Goal: Find contact information: Find contact information

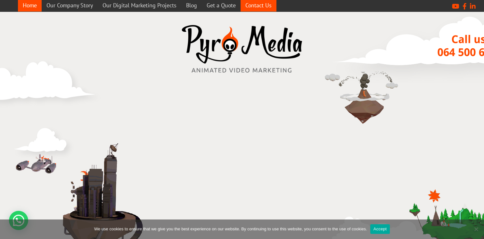
click at [260, 4] on link "Contact Us" at bounding box center [258, 5] width 36 height 12
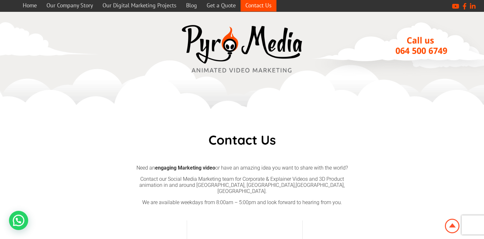
click at [269, 183] on p "Contact our Social Media Marketing team for Corporate & Explainer Videos and 3D…" at bounding box center [242, 185] width 217 height 18
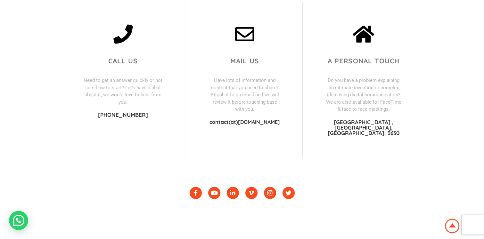
scroll to position [90, 0]
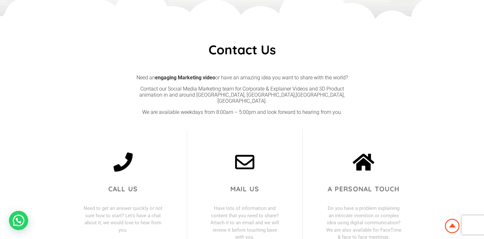
click at [247, 94] on p "Contact our Social Media Marketing team for Corporate & Explainer Videos and 3D…" at bounding box center [242, 95] width 217 height 18
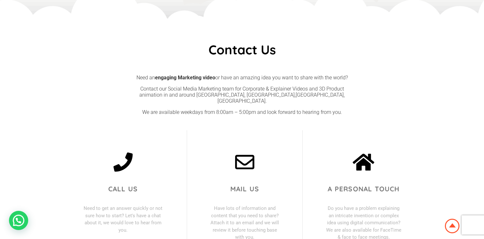
click at [252, 87] on p "Contact our Social Media Marketing team for Corporate & Explainer Videos and 3D…" at bounding box center [242, 95] width 217 height 18
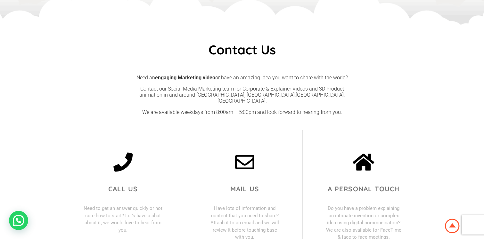
click at [247, 97] on p "Contact our Social Media Marketing team for Corporate & Explainer Videos and 3D…" at bounding box center [242, 95] width 217 height 18
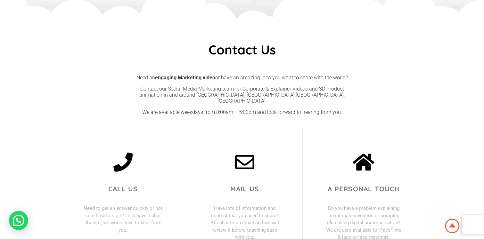
click at [250, 87] on p "Contact our Social Media Marketing team for Corporate & Explainer Videos and 3D…" at bounding box center [242, 95] width 217 height 18
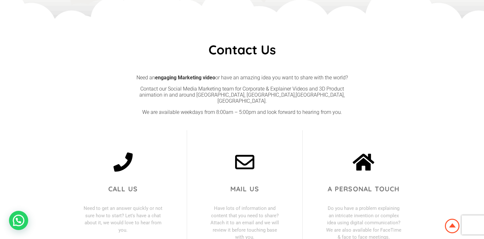
click at [244, 97] on p "Contact our Social Media Marketing team for Corporate & Explainer Videos and 3D…" at bounding box center [242, 95] width 217 height 18
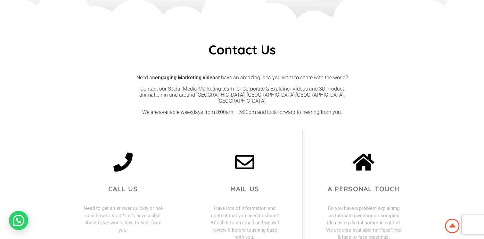
click at [245, 109] on p "We are available weekdays from 8:00am – 5:00pm and look forward to hearing from…" at bounding box center [242, 112] width 217 height 6
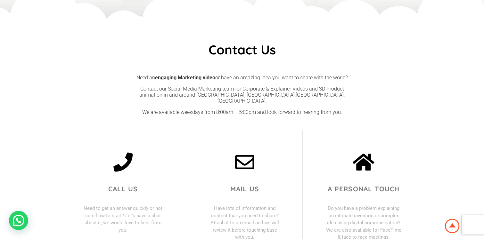
click at [246, 97] on p "Contact our Social Media Marketing team for Corporate & Explainer Videos and 3D…" at bounding box center [242, 95] width 217 height 18
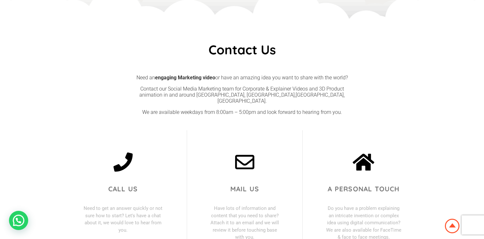
click at [247, 88] on p "Contact our Social Media Marketing team for Corporate & Explainer Videos and 3D…" at bounding box center [242, 95] width 217 height 18
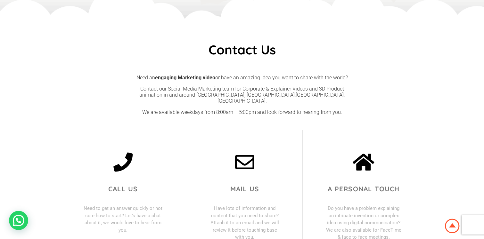
click at [248, 77] on p "Need an engaging Marketing video or have an amazing idea you want to share with…" at bounding box center [242, 78] width 217 height 6
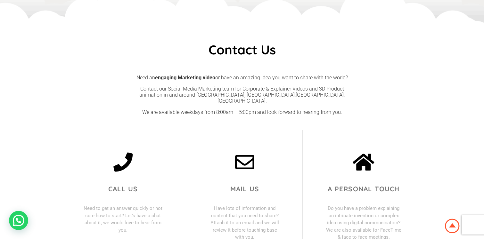
click at [245, 90] on p "Contact our Social Media Marketing team for Corporate & Explainer Videos and 3D…" at bounding box center [242, 95] width 217 height 18
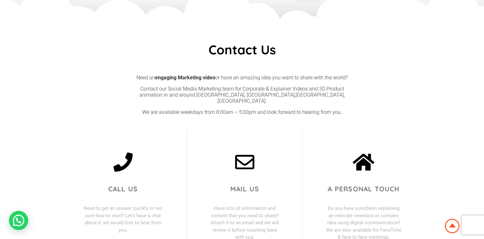
click at [242, 96] on p "Contact our Social Media Marketing team for Corporate & Explainer Videos and 3D…" at bounding box center [242, 95] width 217 height 18
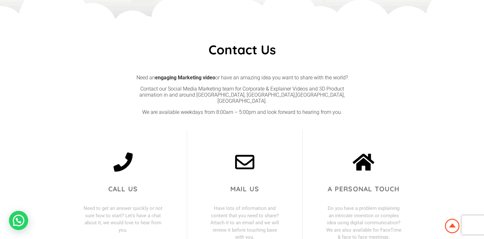
click at [242, 109] on p "We are available weekdays from 8:00am – 5:00pm and look forward to hearing from…" at bounding box center [242, 112] width 217 height 6
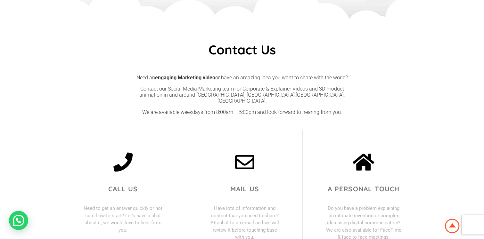
click at [219, 109] on p "We are available weekdays from 8:00am – 5:00pm and look forward to hearing from…" at bounding box center [242, 112] width 217 height 6
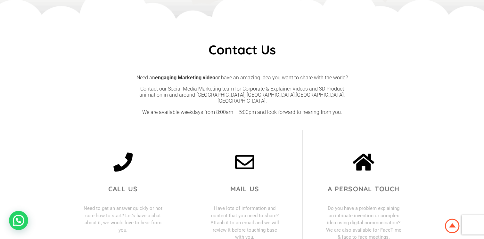
click at [221, 95] on p "Contact our Social Media Marketing team for Corporate & Explainer Videos and 3D…" at bounding box center [242, 95] width 217 height 18
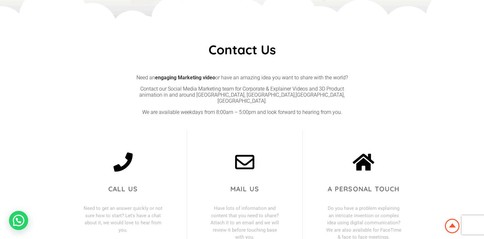
click at [225, 89] on p "Contact our Social Media Marketing team for Corporate & Explainer Videos and 3D…" at bounding box center [242, 95] width 217 height 18
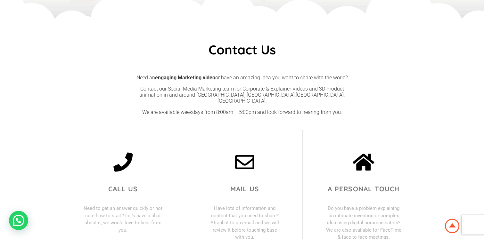
click at [235, 79] on p "Need an engaging Marketing video or have an amazing idea you want to share with…" at bounding box center [242, 78] width 217 height 6
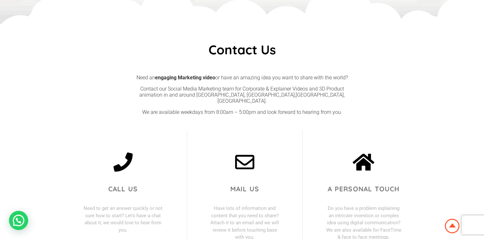
click at [224, 87] on p "Contact our Social Media Marketing team for Corporate & Explainer Videos and 3D…" at bounding box center [242, 95] width 217 height 18
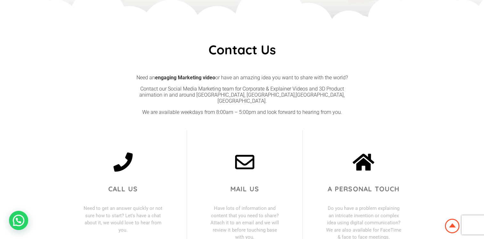
click at [223, 95] on p "Contact our Social Media Marketing team for Corporate & Explainer Videos and 3D…" at bounding box center [242, 95] width 217 height 18
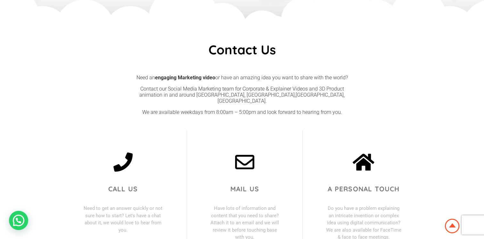
click at [220, 109] on p "We are available weekdays from 8:00am – 5:00pm and look forward to hearing from…" at bounding box center [242, 112] width 217 height 6
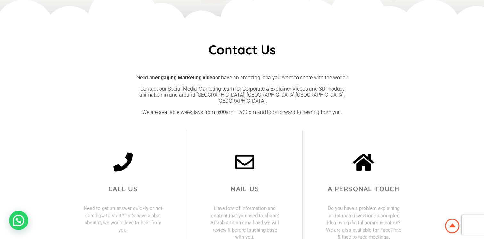
click at [193, 109] on p "We are available weekdays from 8:00am – 5:00pm and look forward to hearing from…" at bounding box center [242, 112] width 217 height 6
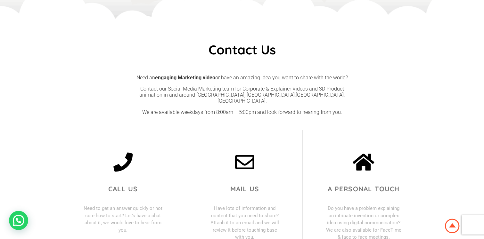
click at [191, 96] on p "Contact our Social Media Marketing team for Corporate & Explainer Videos and 3D…" at bounding box center [242, 95] width 217 height 18
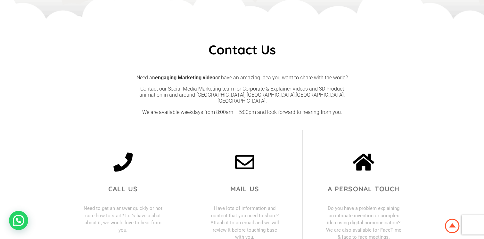
click at [191, 88] on p "Contact our Social Media Marketing team for Corporate & Explainer Videos and 3D…" at bounding box center [242, 95] width 217 height 18
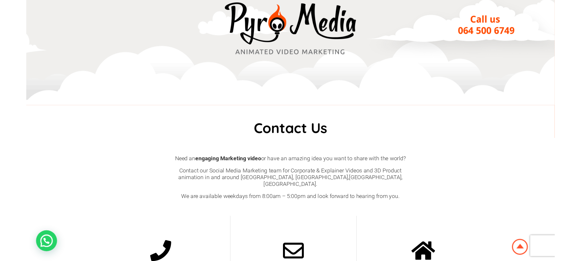
scroll to position [0, 0]
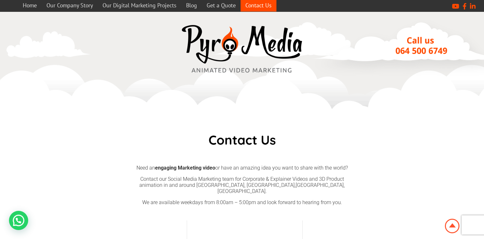
click at [310, 6] on div "Home Our Company Story Our Digital Marketing Projects 3d Technical & Product An…" at bounding box center [226, 6] width 416 height 12
